Goal: Communication & Community: Answer question/provide support

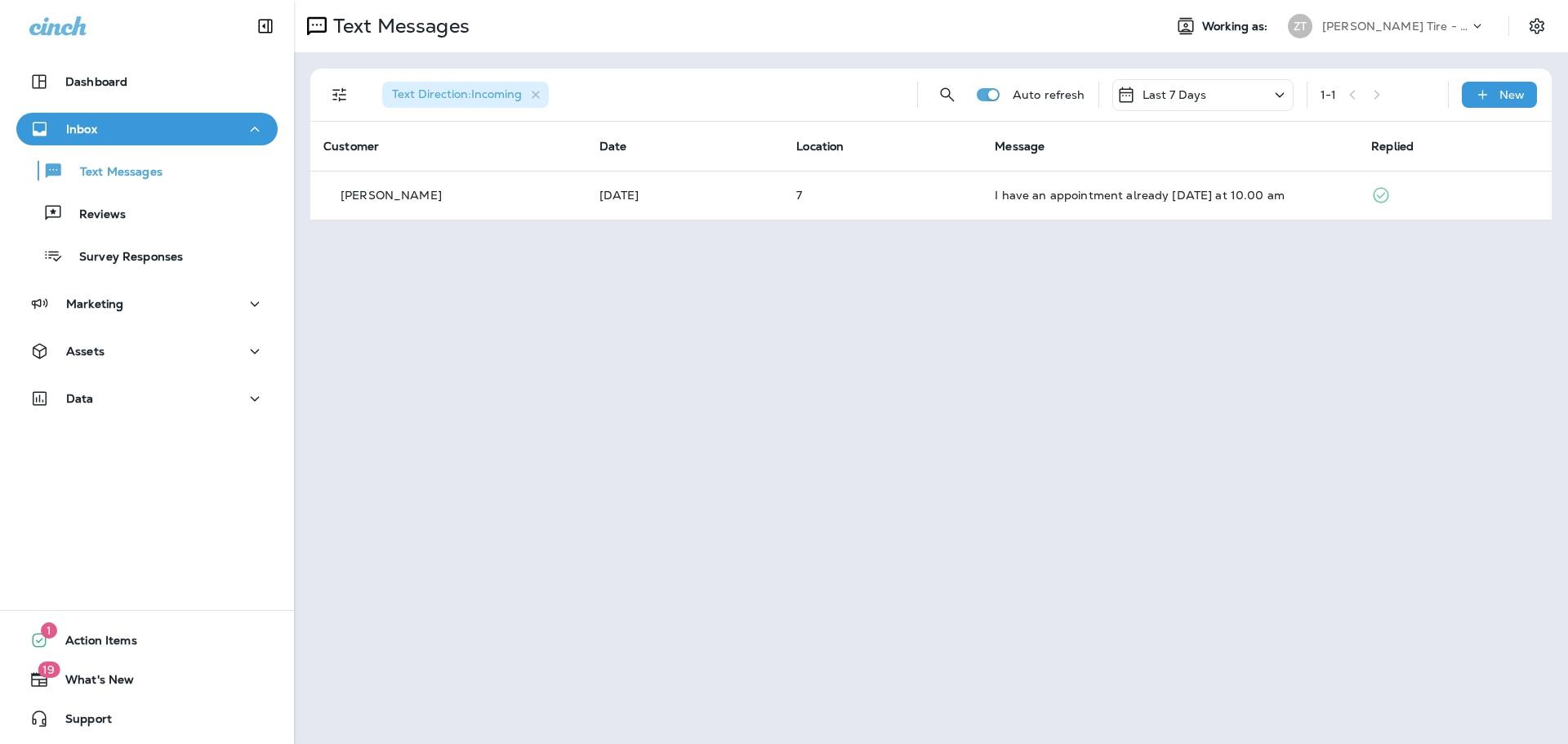
click at [1402, 27] on p "[PERSON_NAME] Tire - Green" at bounding box center [1395, 26] width 147 height 13
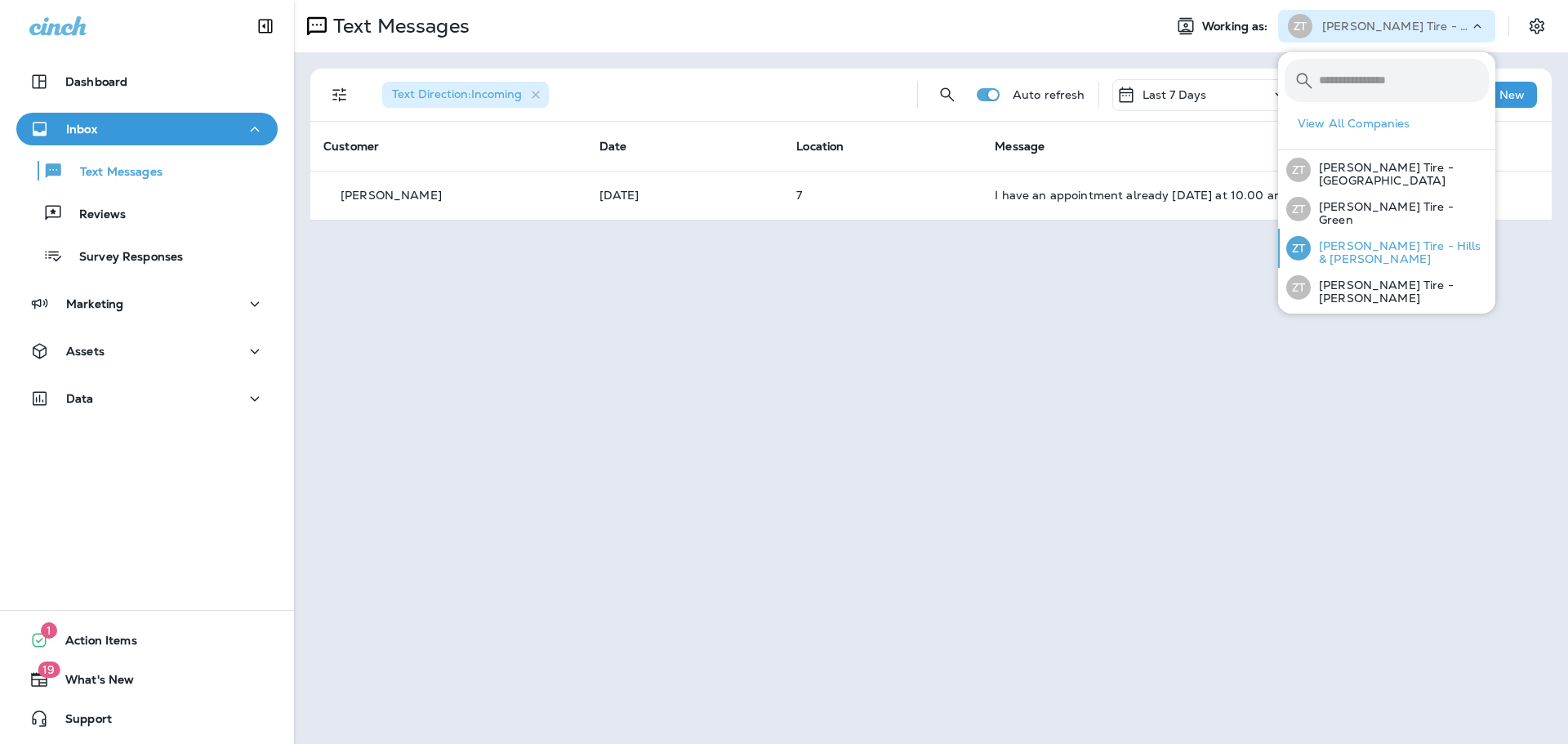
click at [1341, 255] on p "[PERSON_NAME] Tire - Hills & [PERSON_NAME]" at bounding box center [1399, 252] width 178 height 26
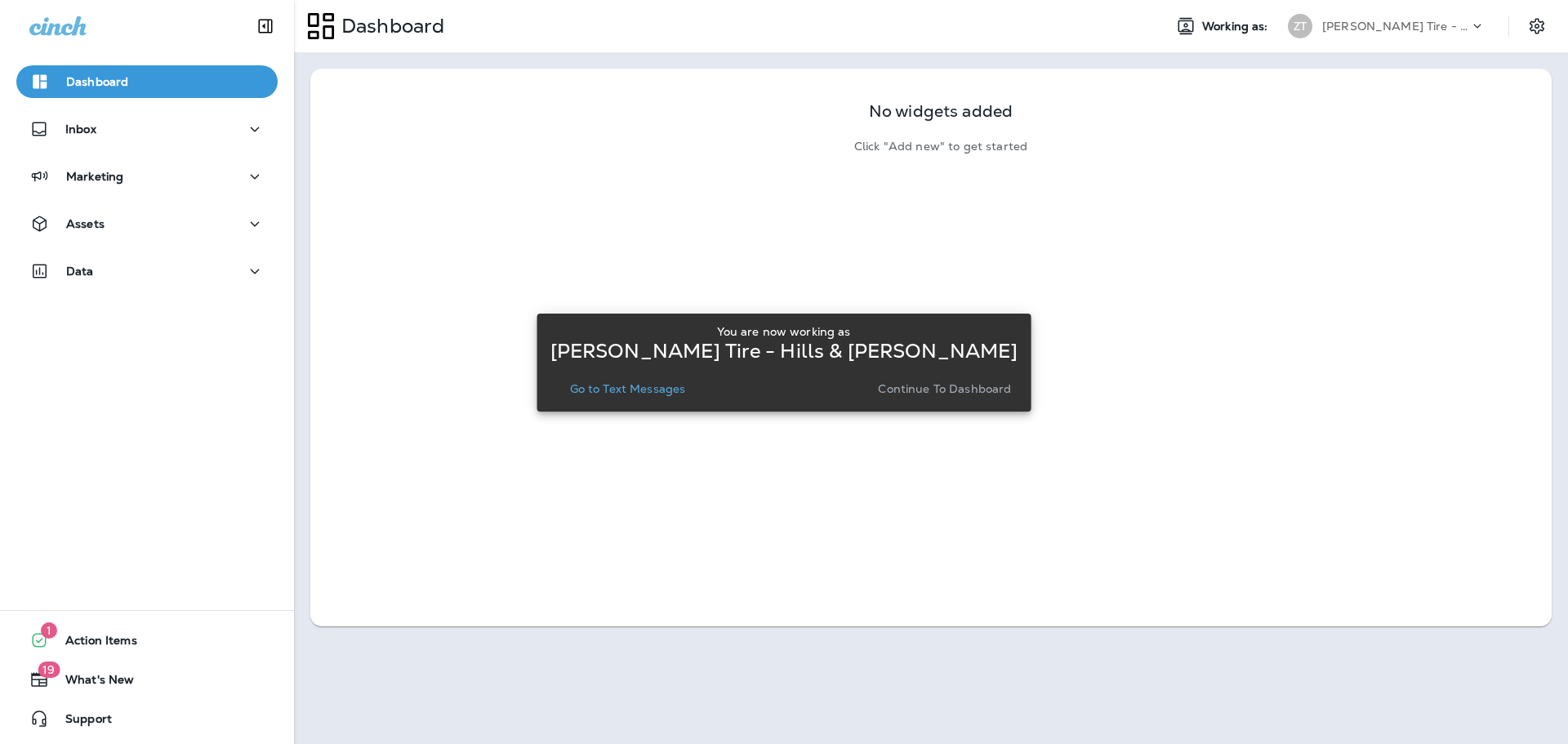
click at [939, 391] on p "Continue to Dashboard" at bounding box center [944, 388] width 133 height 13
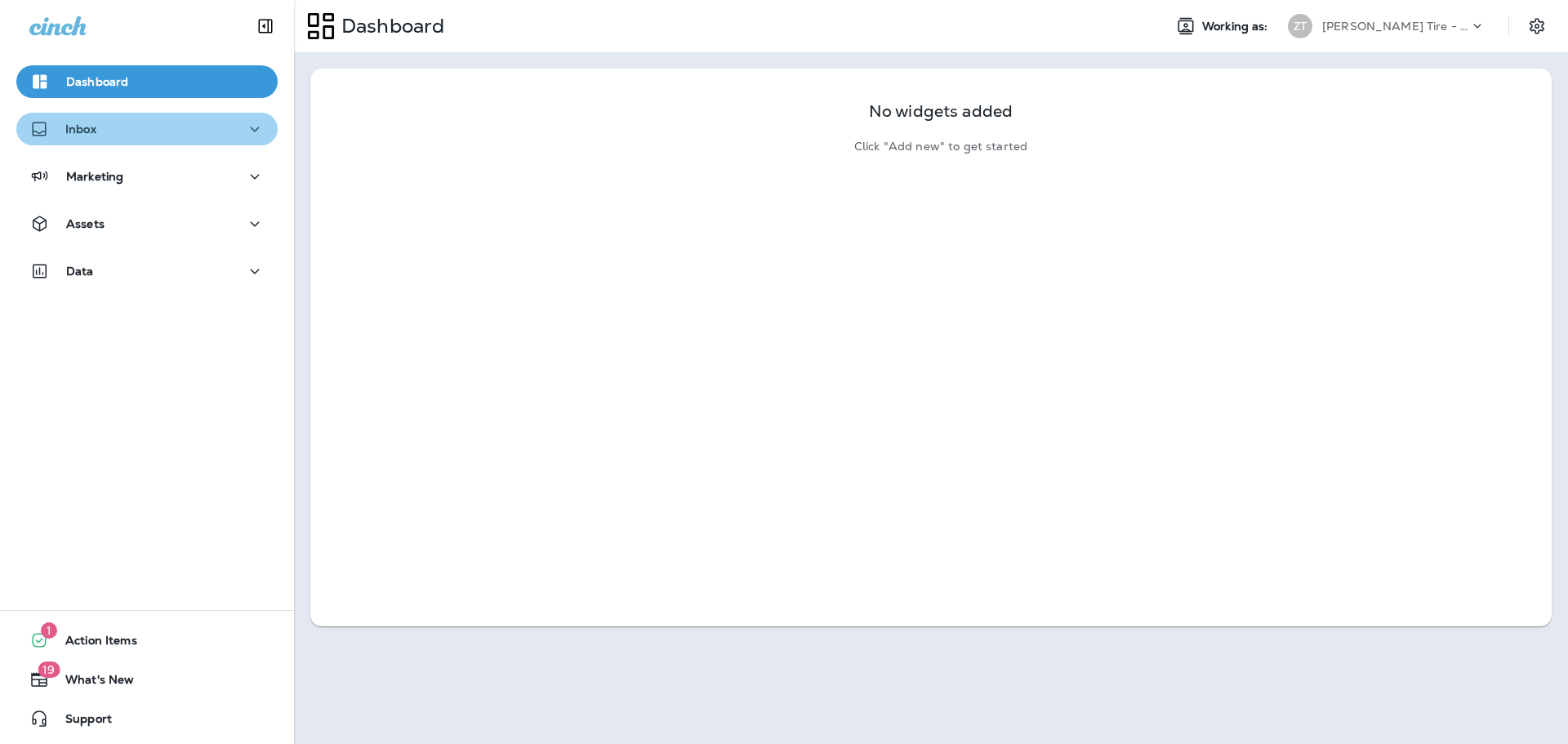
click at [155, 123] on div "Inbox" at bounding box center [147, 129] width 235 height 21
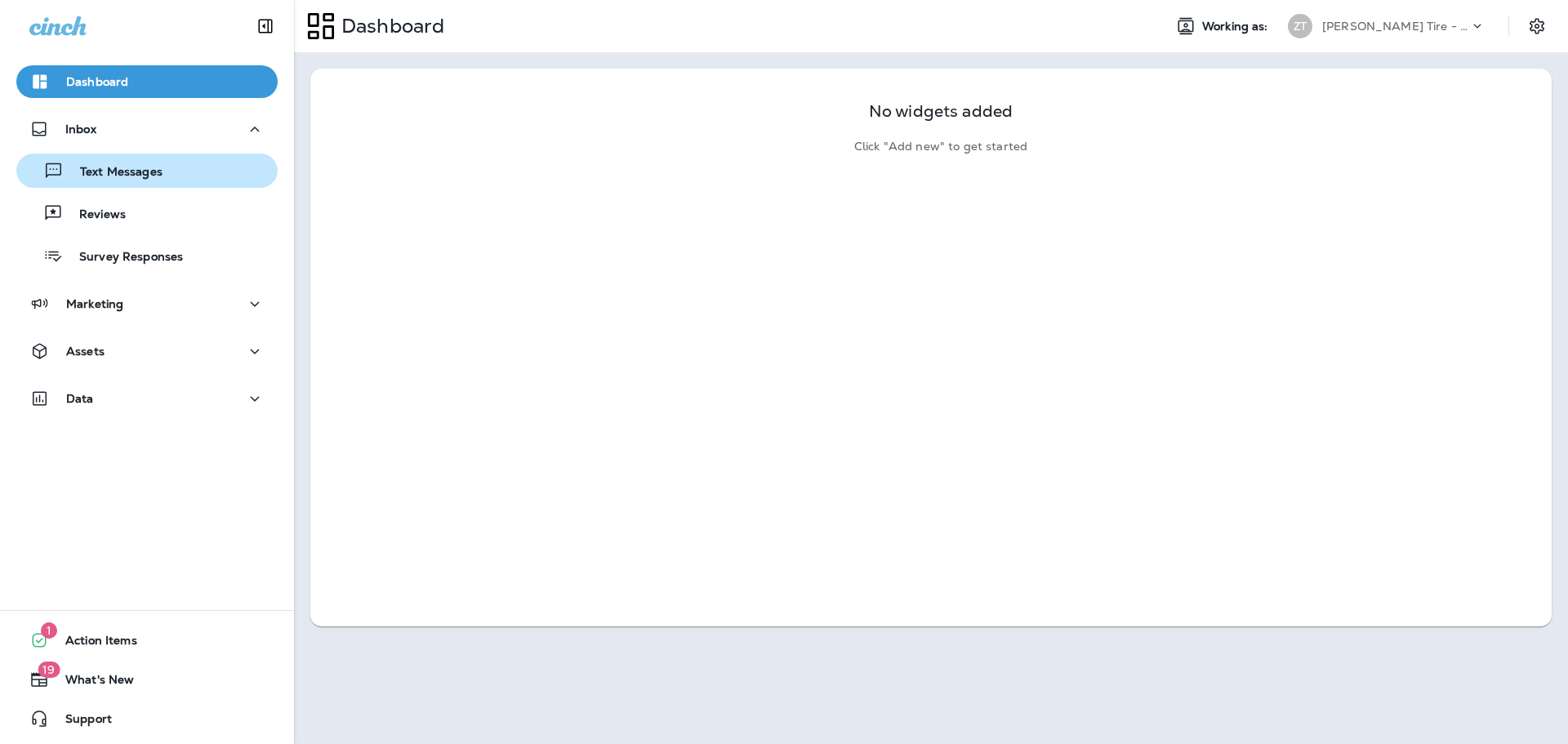
click at [148, 169] on p "Text Messages" at bounding box center [113, 173] width 99 height 15
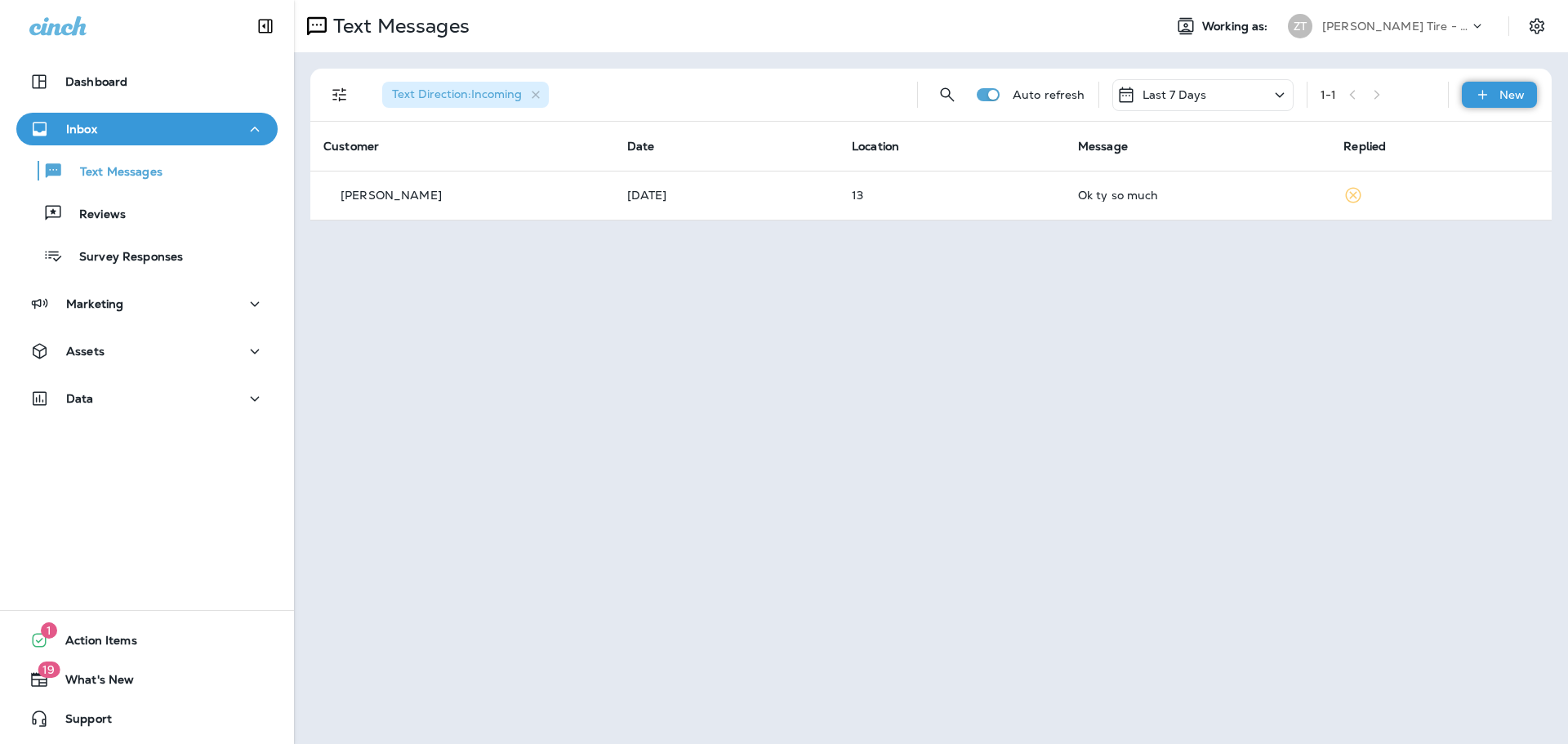
click at [1491, 90] on icon at bounding box center [1482, 95] width 17 height 16
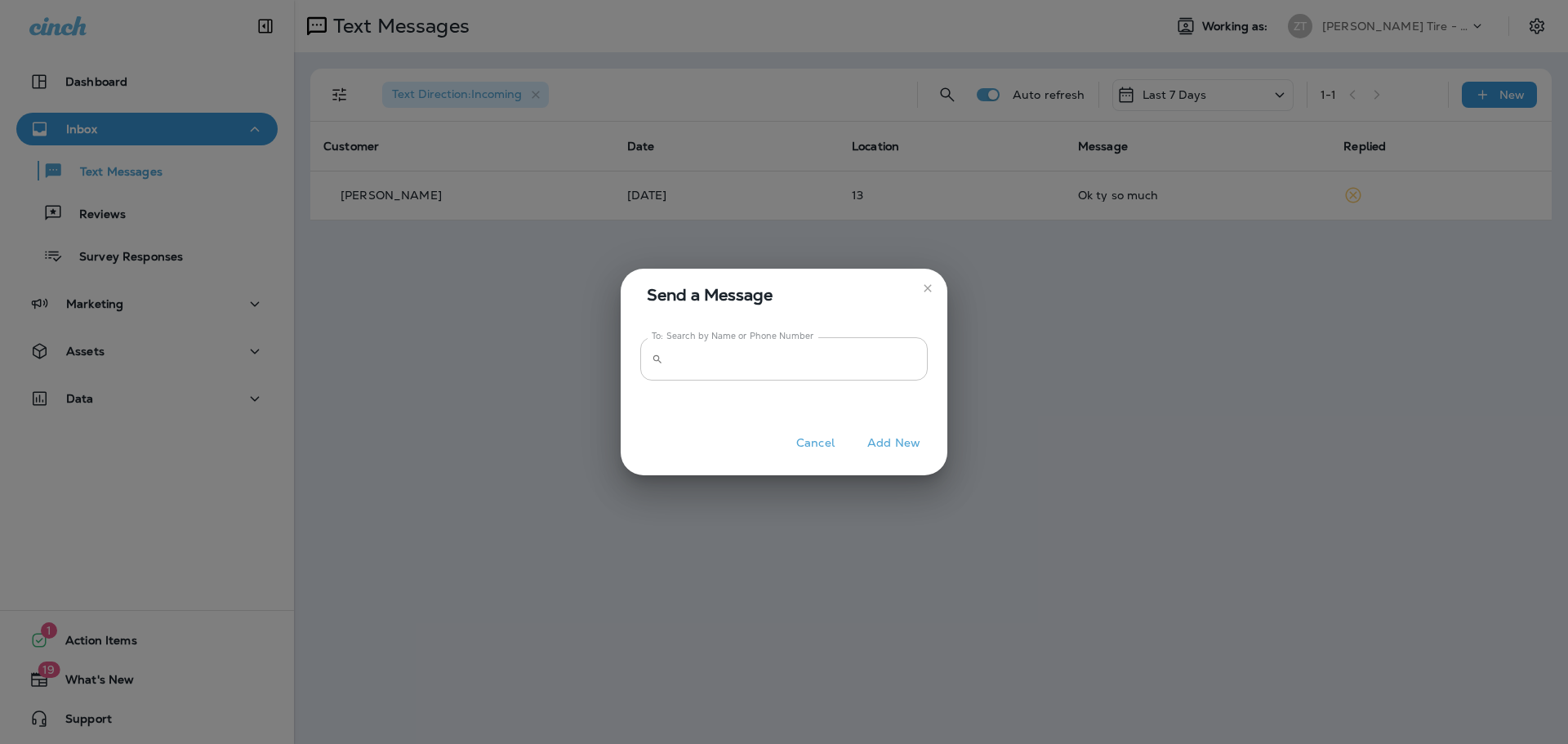
click at [694, 367] on input "To: Search by Name or Phone Number" at bounding box center [798, 359] width 258 height 43
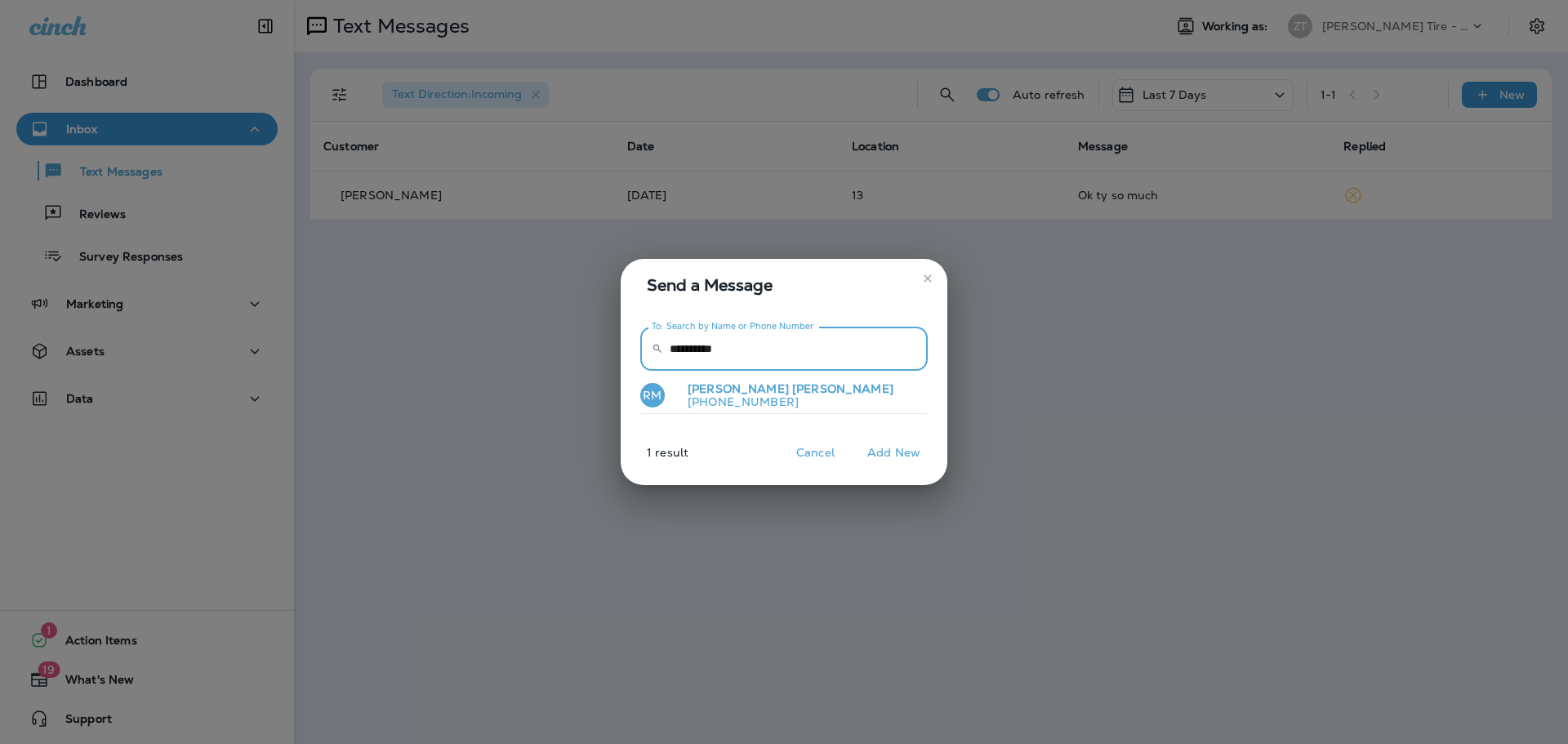
type input "**********"
click at [827, 401] on button "RM [PERSON_NAME] [PHONE_NUMBER]" at bounding box center [784, 396] width 288 height 38
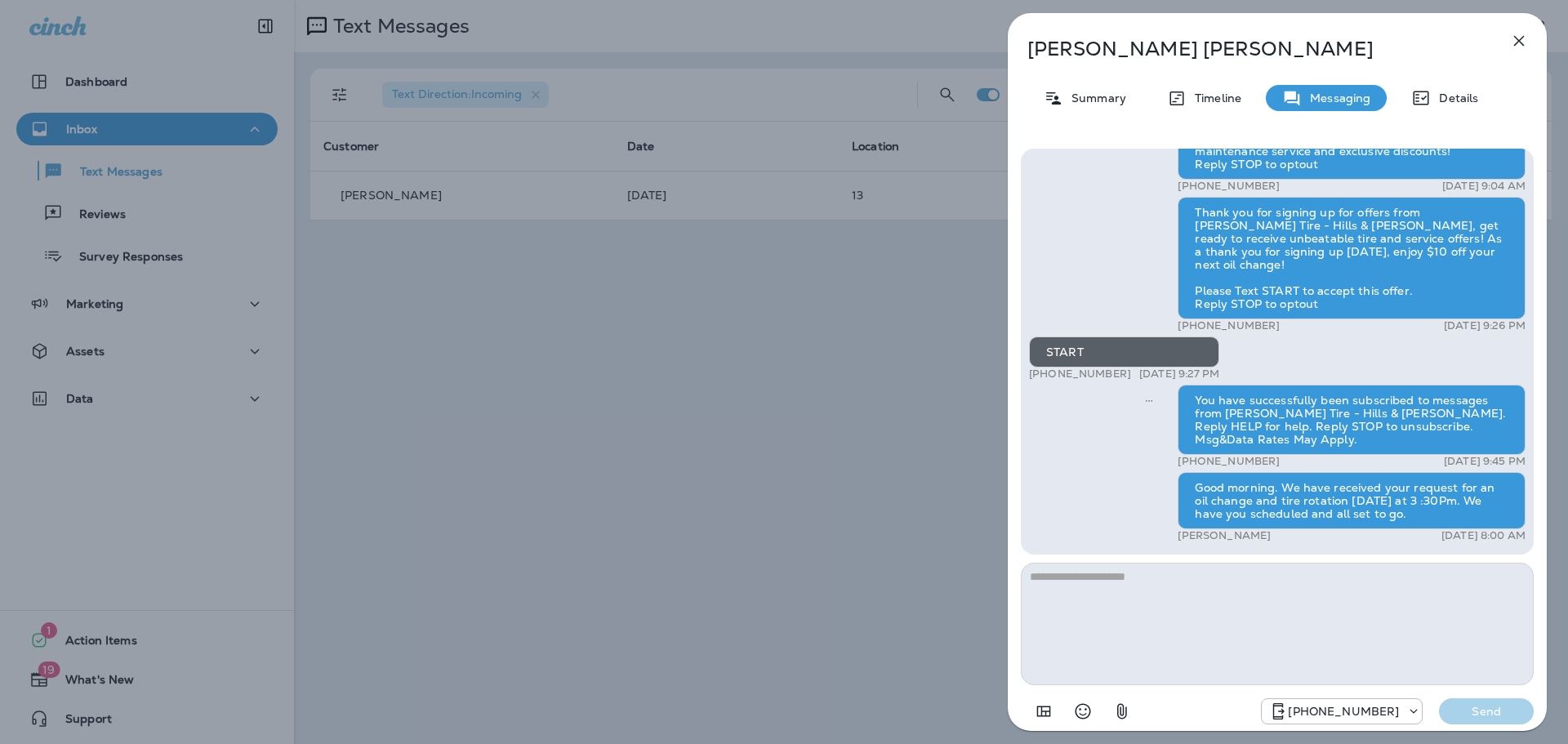
click at [1137, 610] on textarea at bounding box center [1277, 623] width 513 height 123
click at [1120, 603] on textarea at bounding box center [1277, 623] width 513 height 123
type textarea "**********"
click at [1479, 715] on p "Send" at bounding box center [1486, 711] width 69 height 14
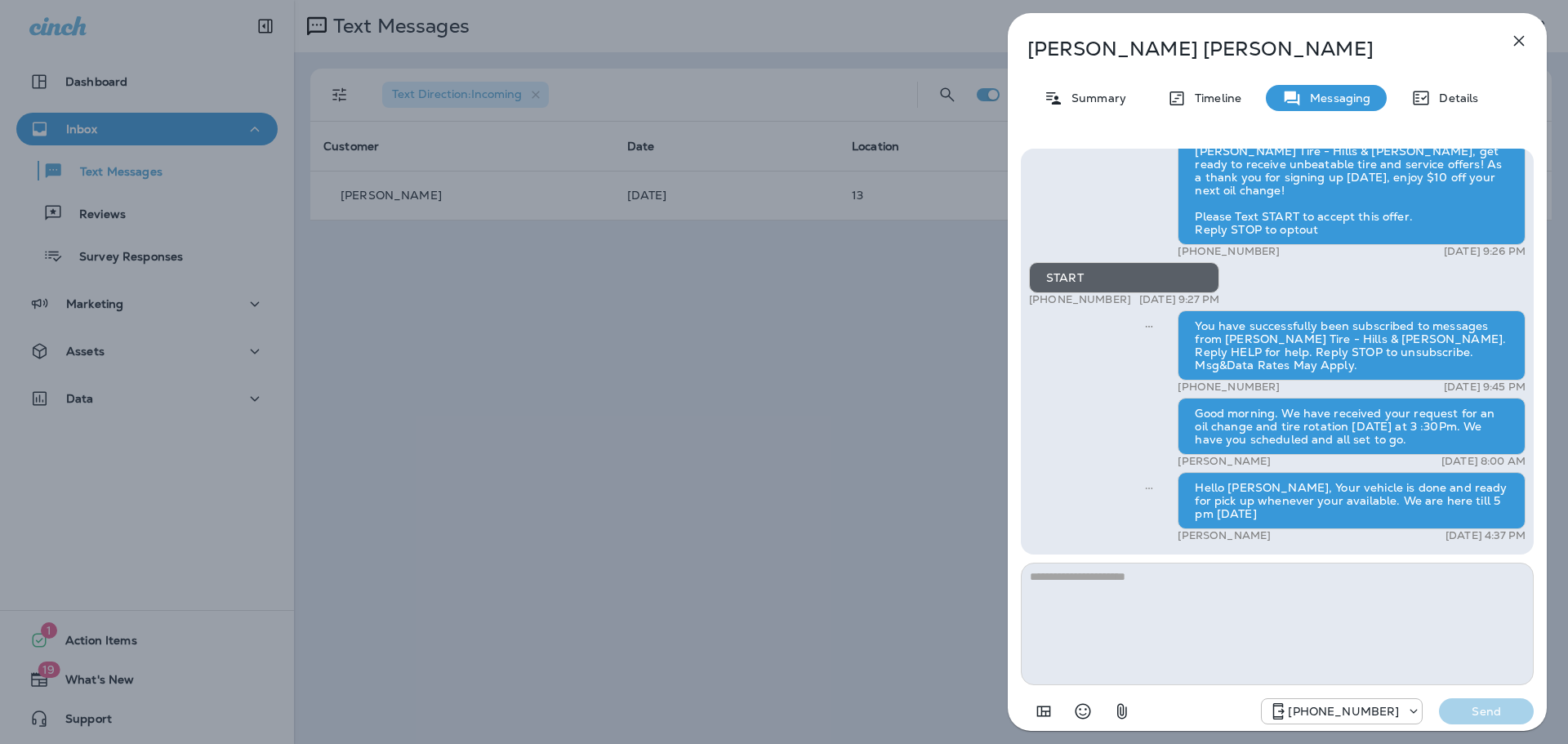
click at [782, 469] on div "[PERSON_NAME] Summary Timeline Messaging Details Good morning [PERSON_NAME]. Th…" at bounding box center [784, 372] width 1568 height 744
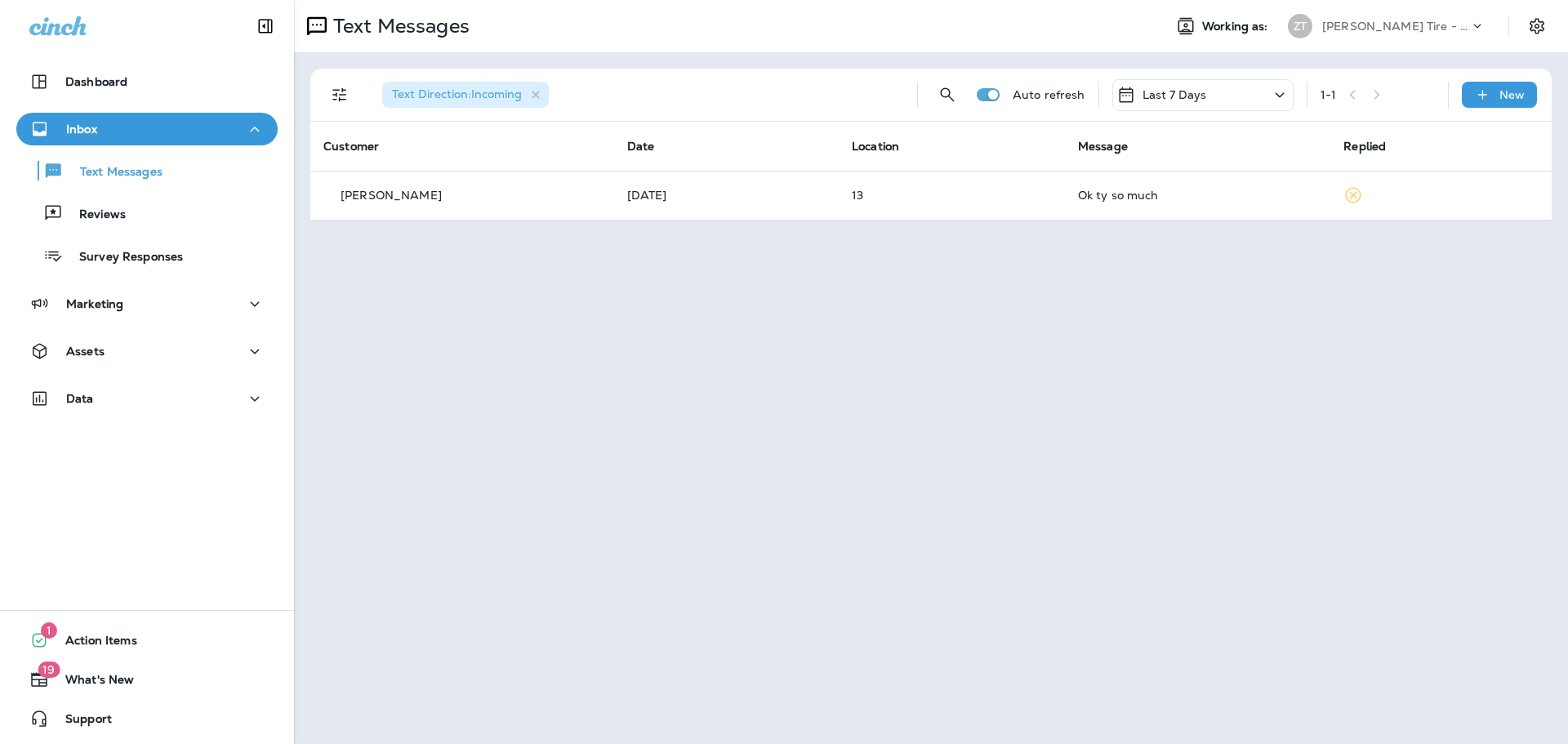
click at [977, 34] on div "Text Messages" at bounding box center [721, 26] width 856 height 33
click at [703, 439] on div "Text Messages Working as: [PERSON_NAME] Tire - Hills & [PERSON_NAME] Text Direc…" at bounding box center [931, 372] width 1274 height 744
click at [1343, 26] on p "[PERSON_NAME] Tire - Hills & [PERSON_NAME]" at bounding box center [1395, 26] width 147 height 13
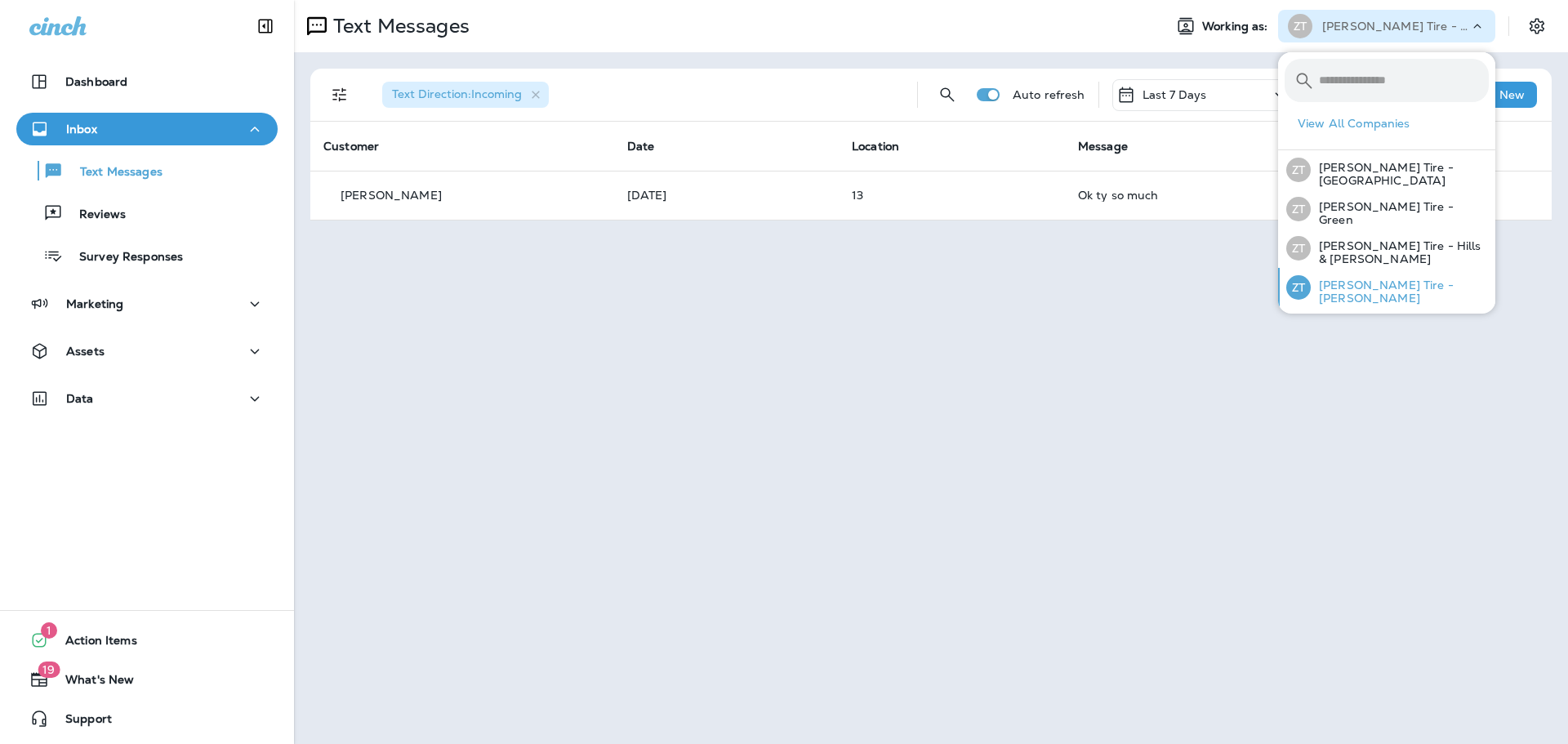
click at [1357, 283] on p "[PERSON_NAME] Tire - [PERSON_NAME]" at bounding box center [1399, 291] width 178 height 26
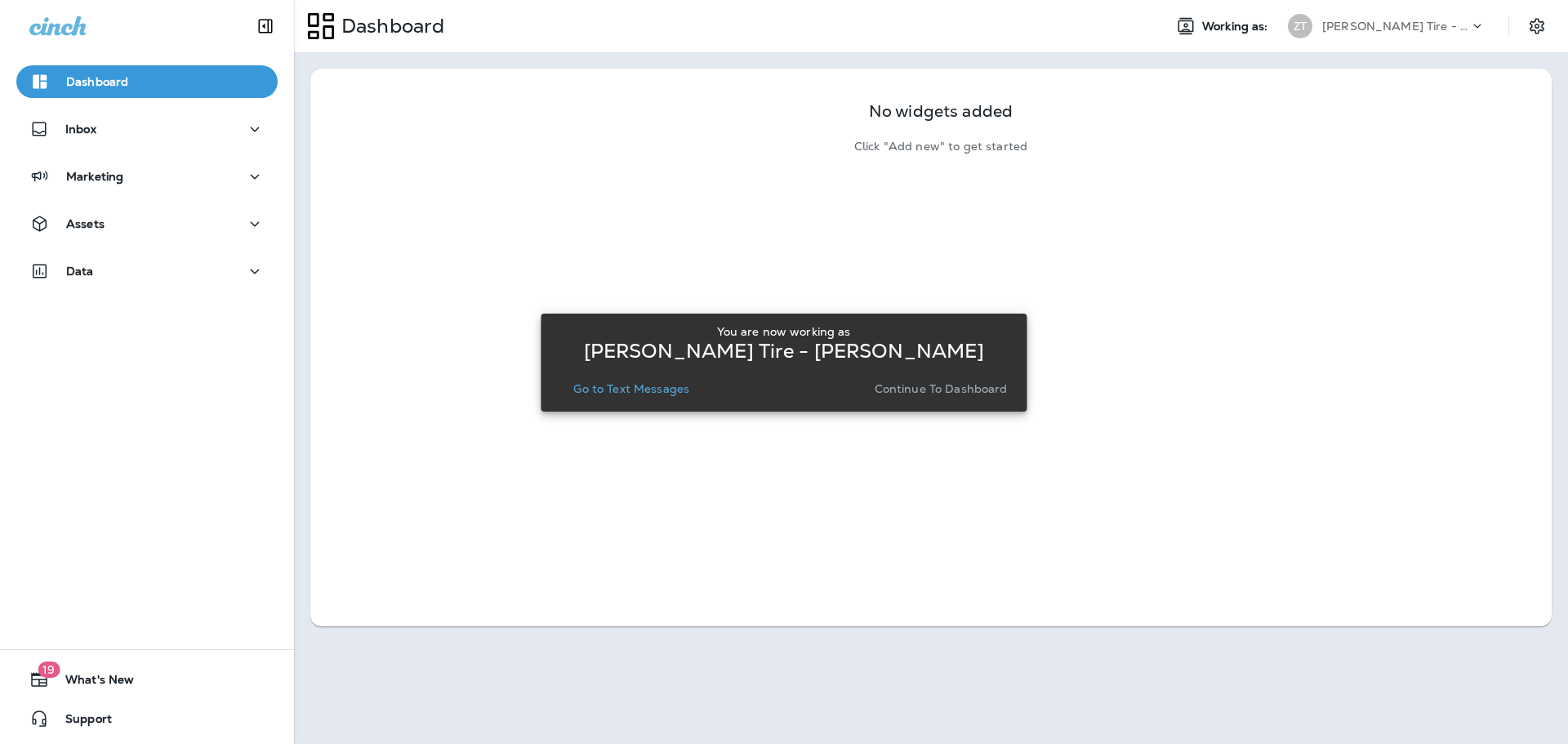
click at [961, 401] on div "You are now working as [PERSON_NAME] Tire - [PERSON_NAME] Go to Text Messages C…" at bounding box center [783, 362] width 459 height 89
click at [957, 396] on button "Continue to Dashboard" at bounding box center [941, 389] width 147 height 23
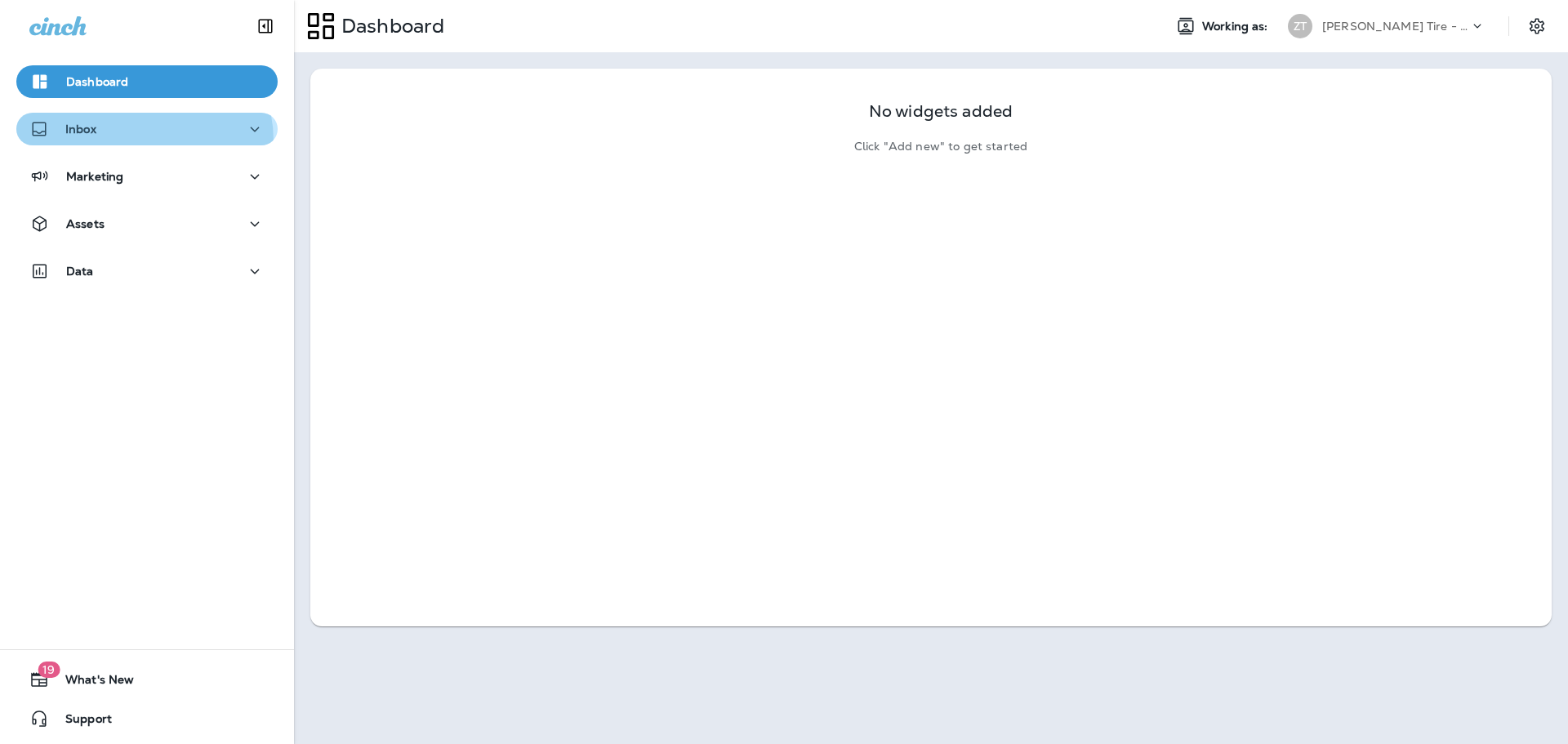
click at [124, 142] on button "Inbox" at bounding box center [147, 129] width 261 height 33
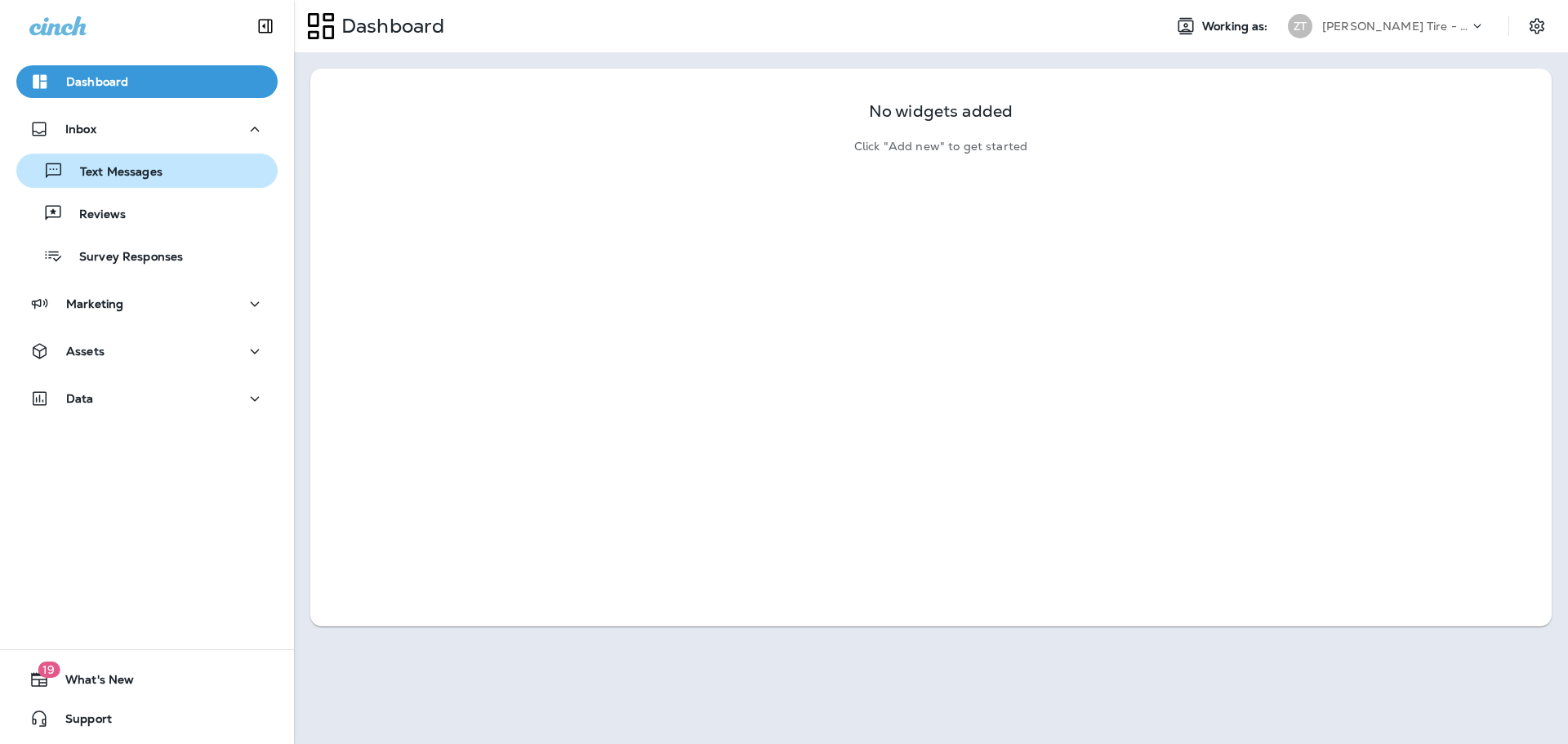
click at [115, 167] on p "Text Messages" at bounding box center [113, 173] width 99 height 15
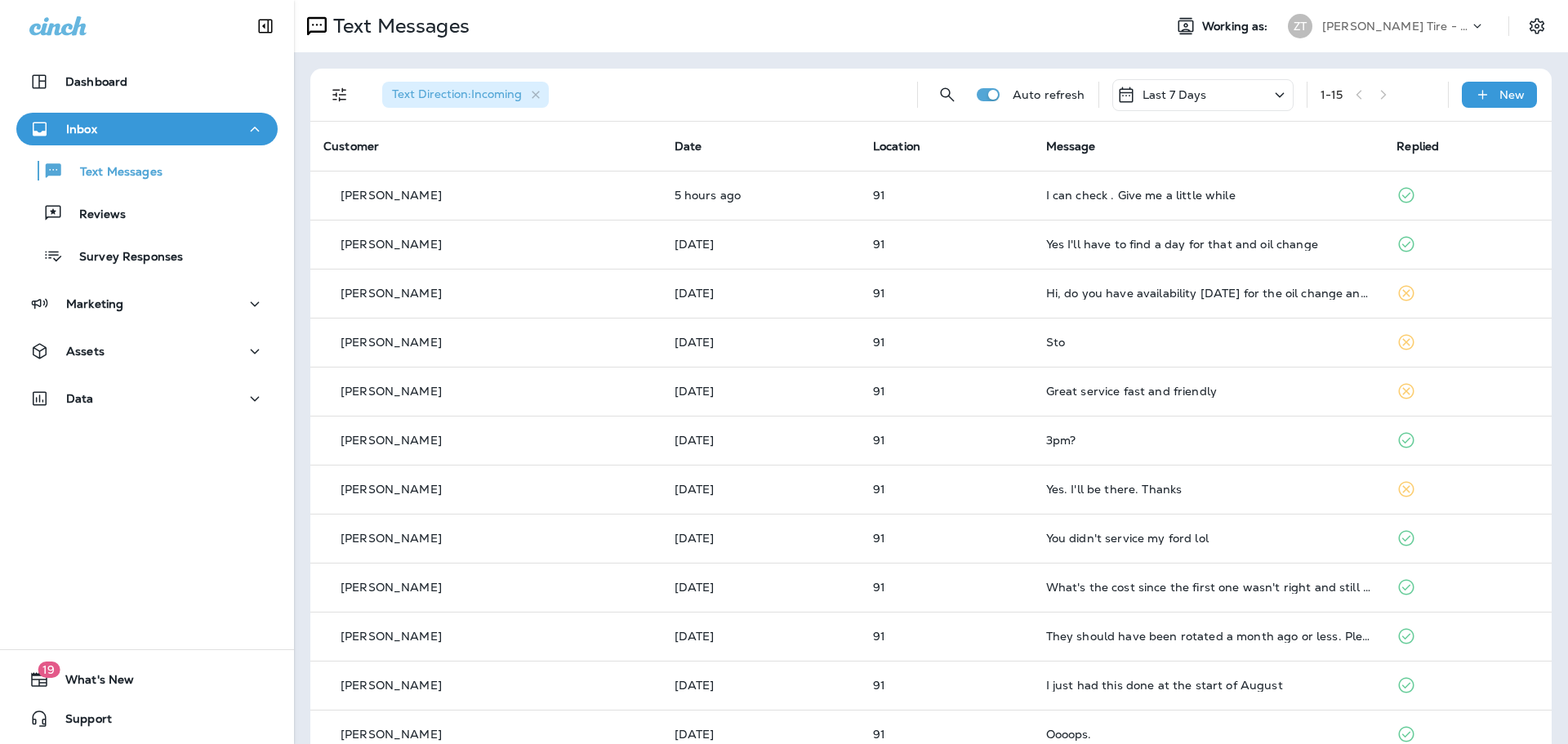
click at [1351, 30] on p "[PERSON_NAME] Tire - [PERSON_NAME]" at bounding box center [1395, 26] width 147 height 13
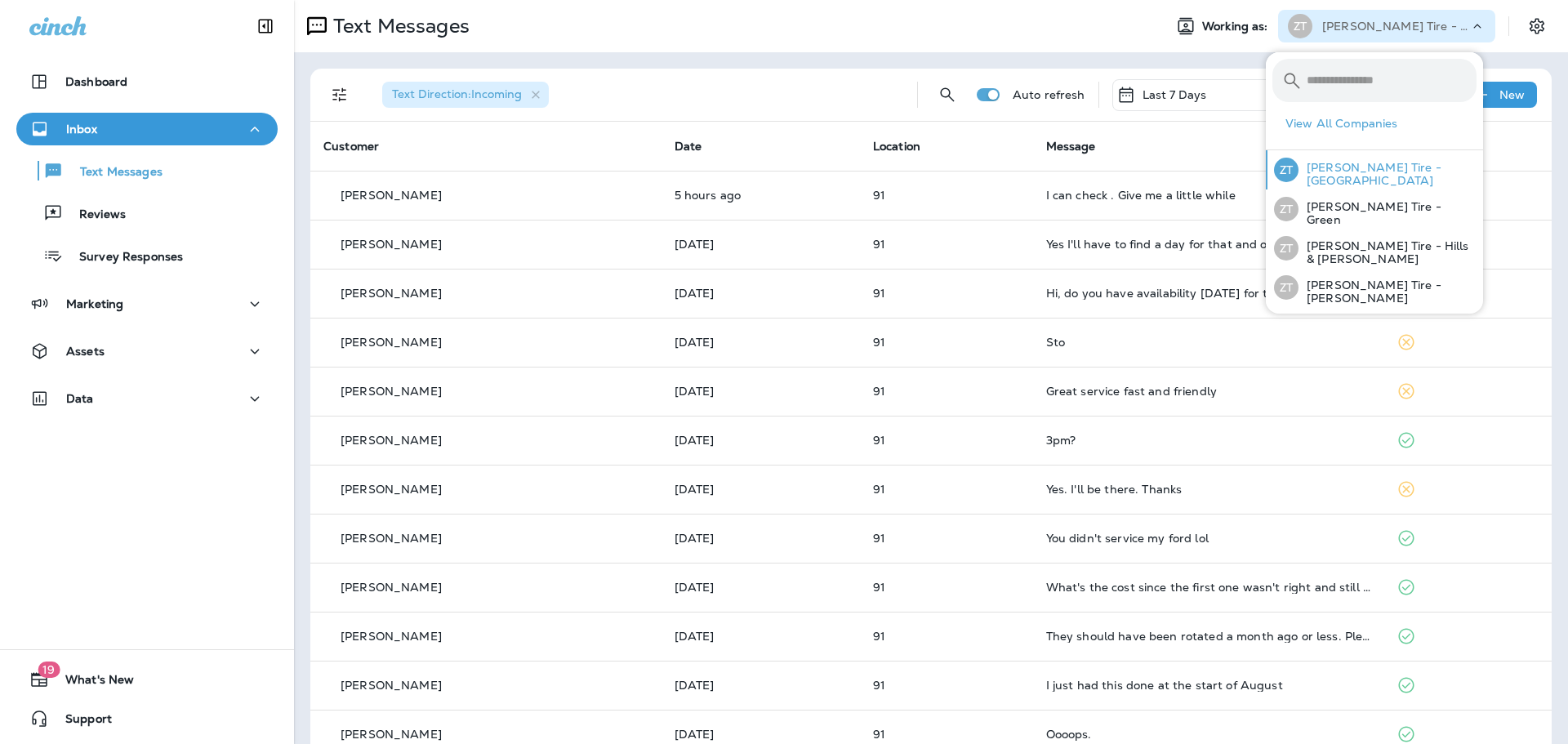
click at [1341, 172] on p "[PERSON_NAME] Tire - [GEOGRAPHIC_DATA]" at bounding box center [1387, 173] width 178 height 26
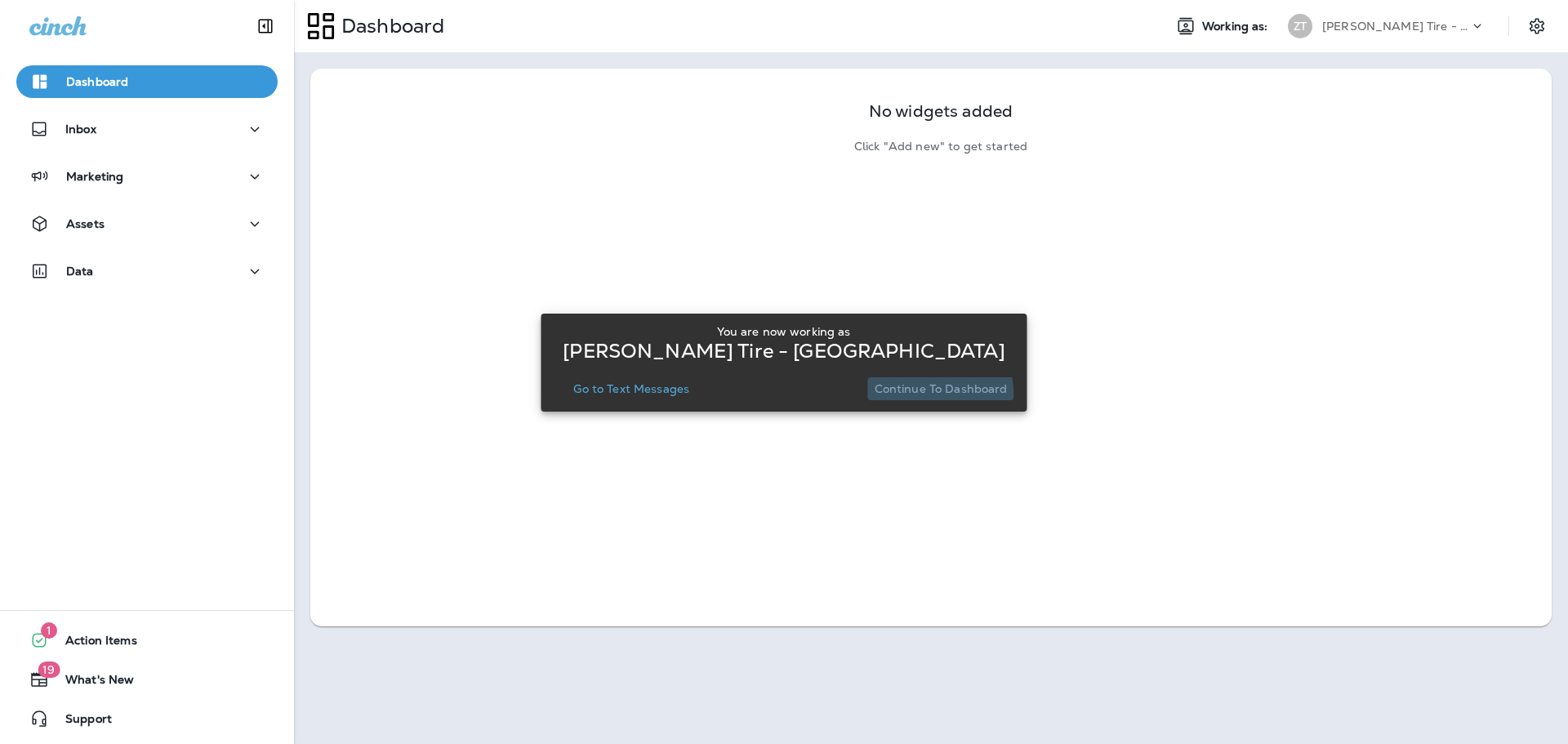
click at [906, 396] on button "Continue to Dashboard" at bounding box center [941, 389] width 147 height 23
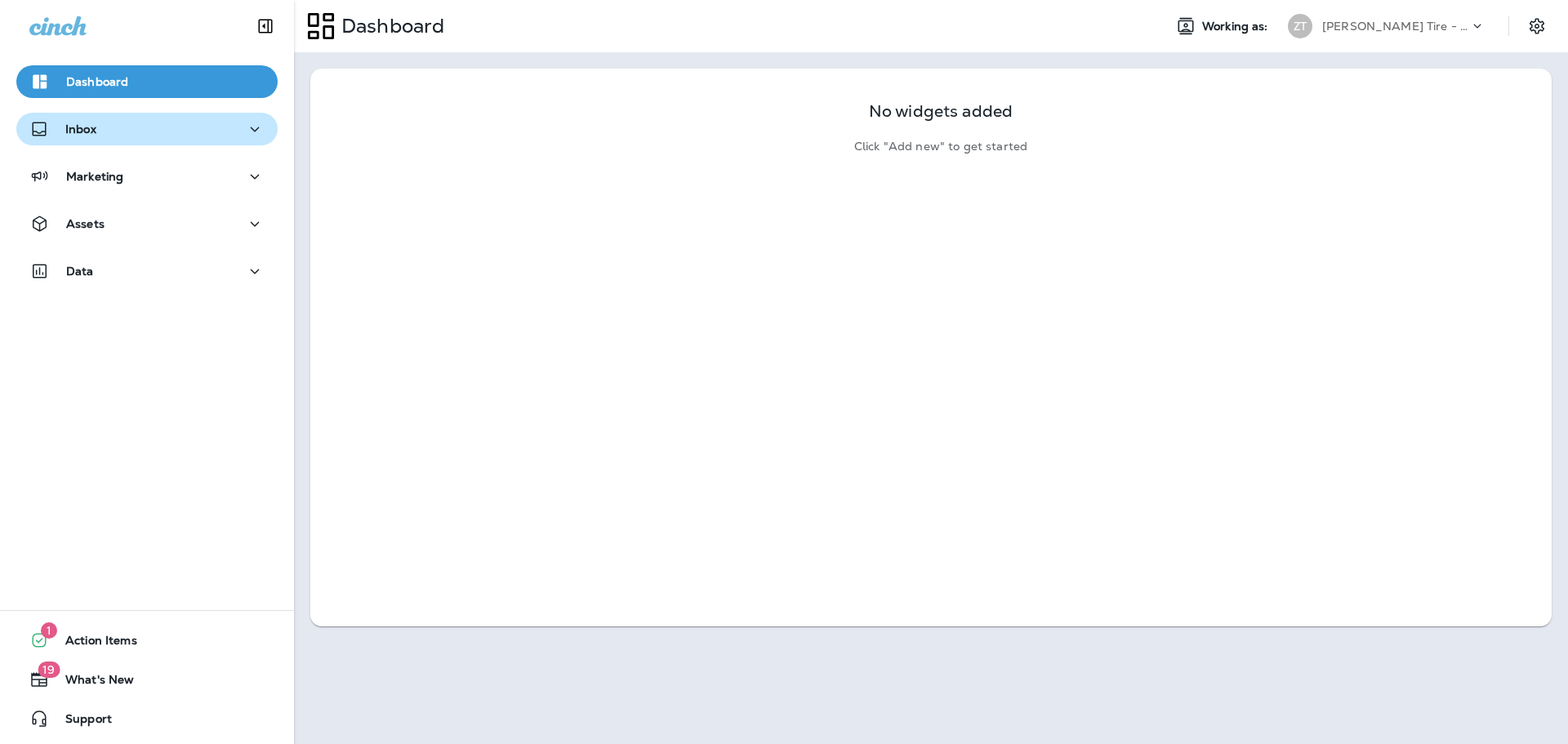
click at [149, 137] on div "Inbox" at bounding box center [147, 129] width 235 height 21
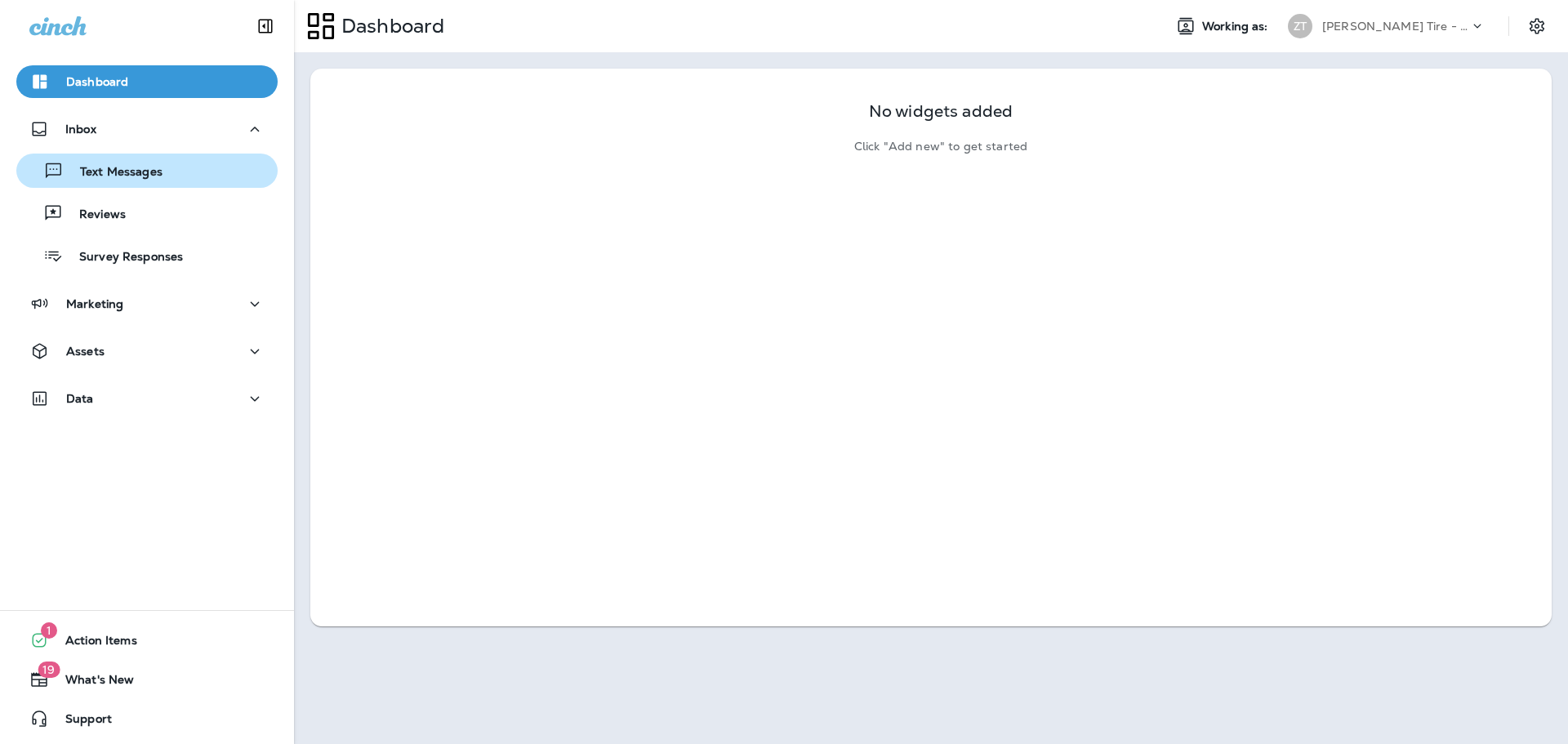
click at [137, 165] on p "Text Messages" at bounding box center [113, 173] width 99 height 15
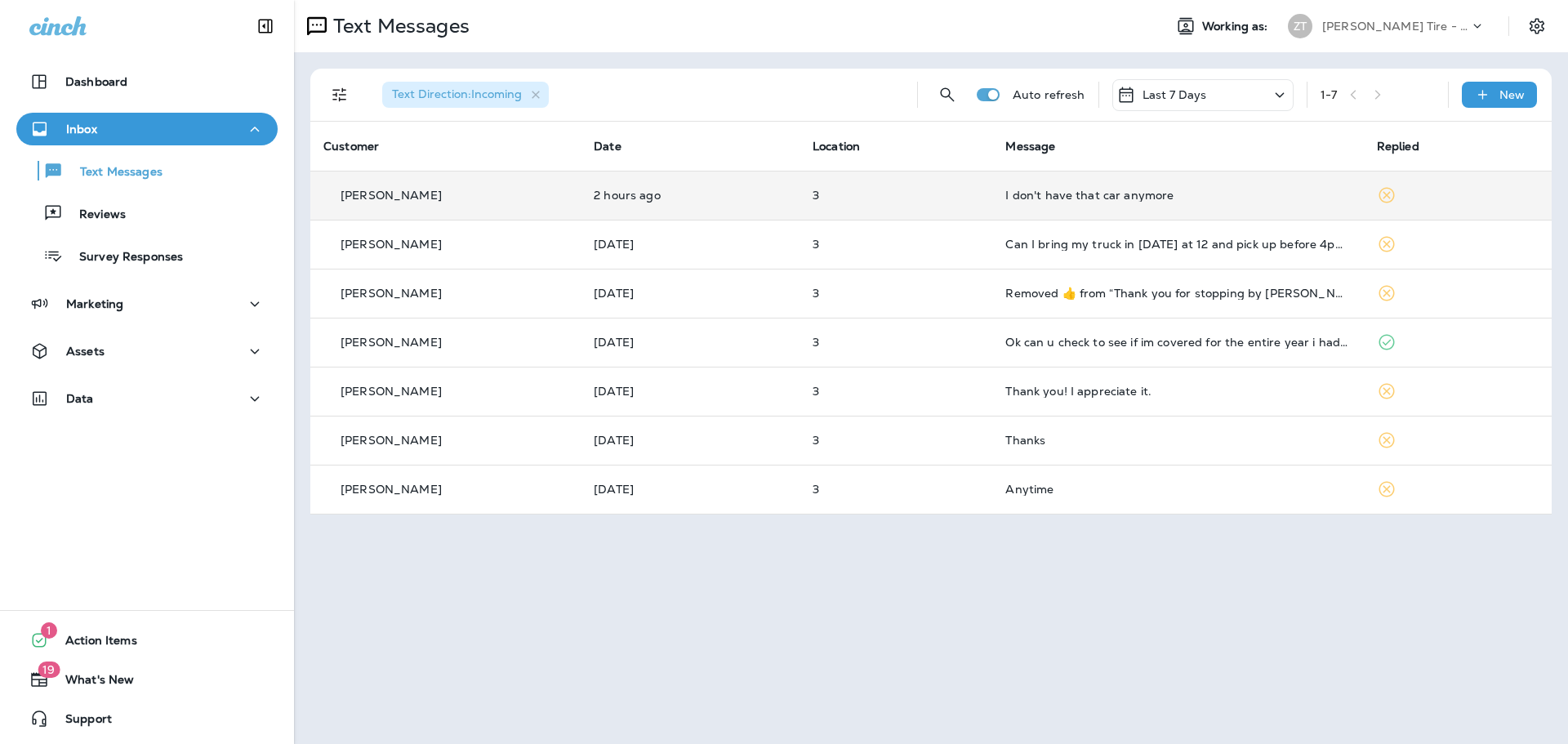
click at [1075, 214] on td "I don't have that car anymore" at bounding box center [1177, 195] width 371 height 49
